Goal: Information Seeking & Learning: Check status

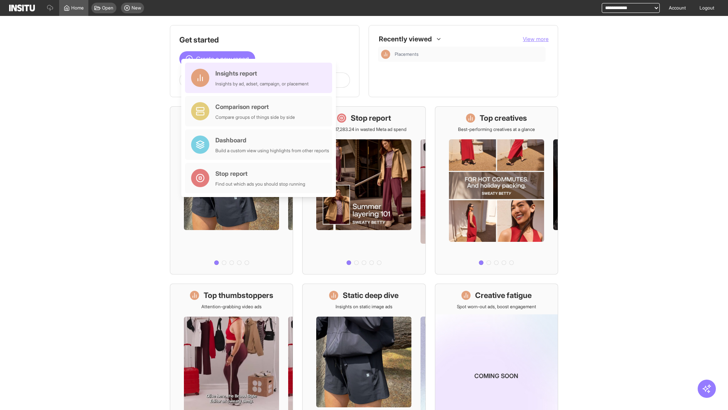
click at [261, 78] on div "Insights report Insights by ad, adset, campaign, or placement" at bounding box center [261, 78] width 93 height 18
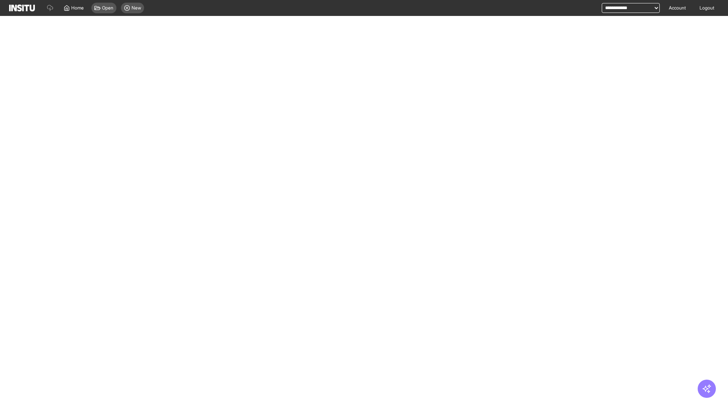
select select "**"
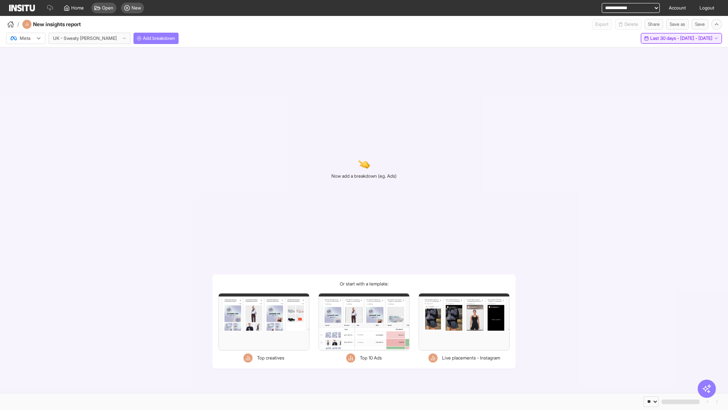
click at [665, 38] on span "Last 30 days - [DATE] - [DATE]" at bounding box center [681, 38] width 62 height 6
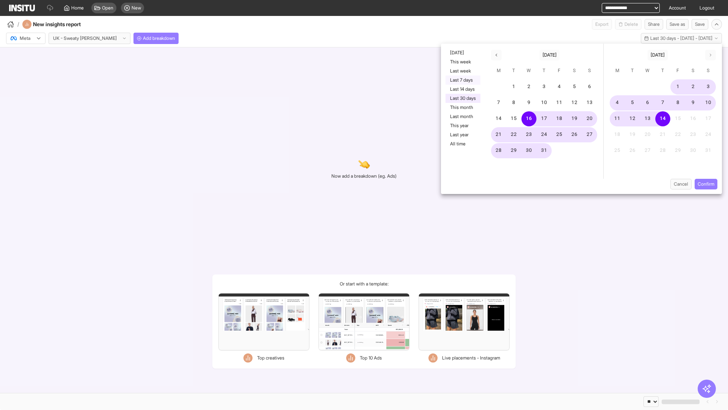
click at [462, 80] on button "Last 7 days" at bounding box center [463, 79] width 35 height 9
